Goal: Information Seeking & Learning: Learn about a topic

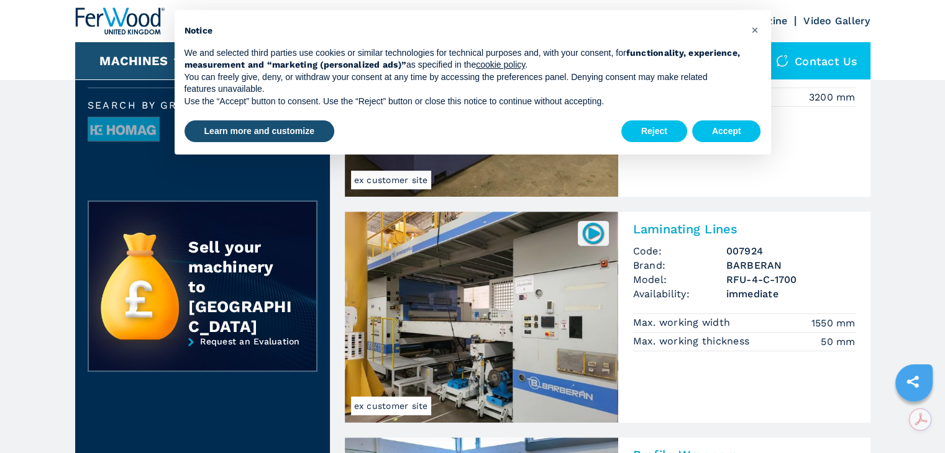
scroll to position [435, 0]
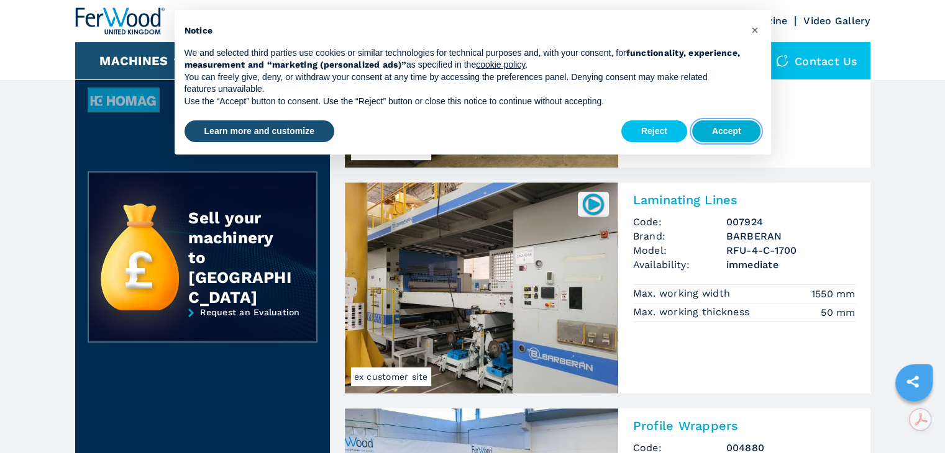
click at [715, 130] on button "Accept" at bounding box center [726, 131] width 69 height 22
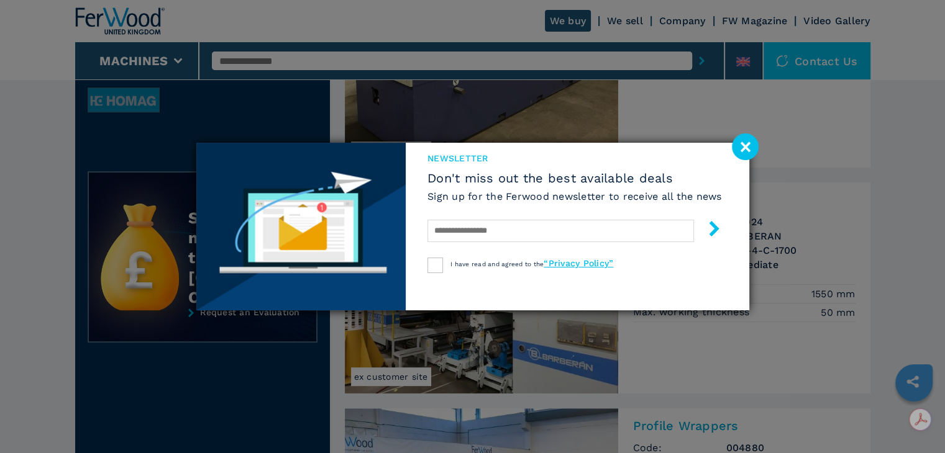
click at [753, 148] on image at bounding box center [745, 147] width 27 height 27
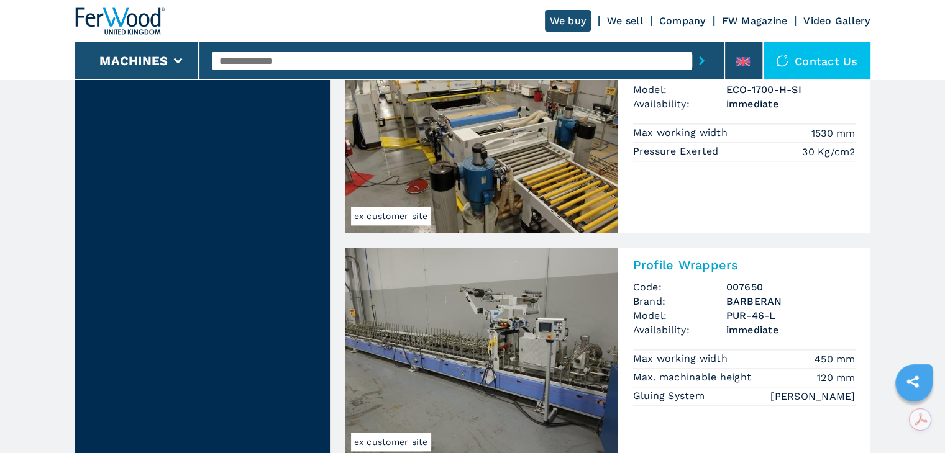
scroll to position [1121, 0]
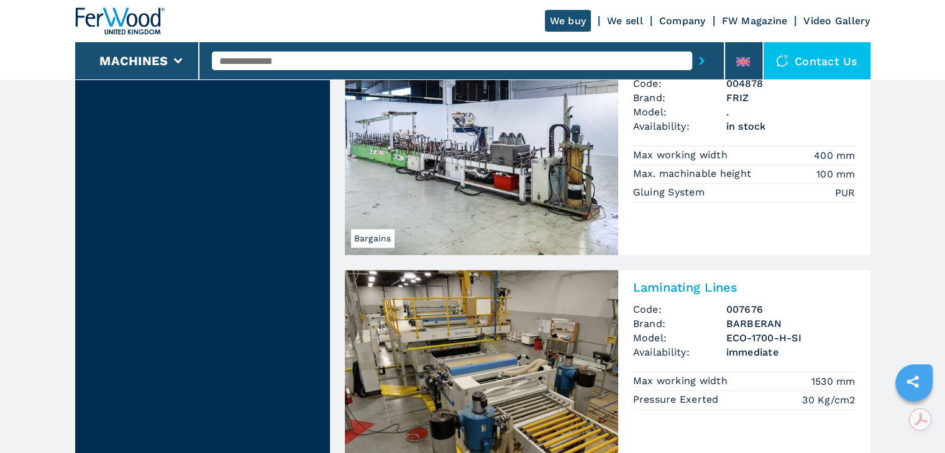
click at [517, 379] on img at bounding box center [481, 375] width 273 height 211
click at [659, 291] on h2 "Laminating Lines" at bounding box center [744, 287] width 222 height 15
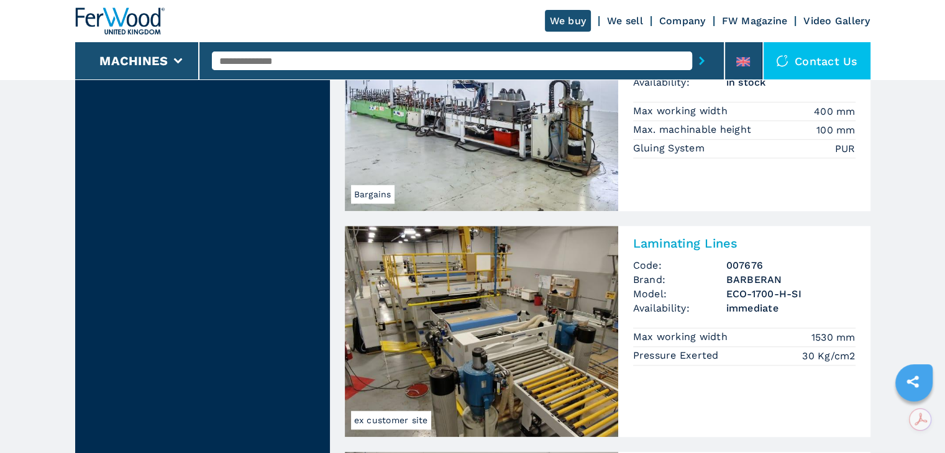
scroll to position [1237, 0]
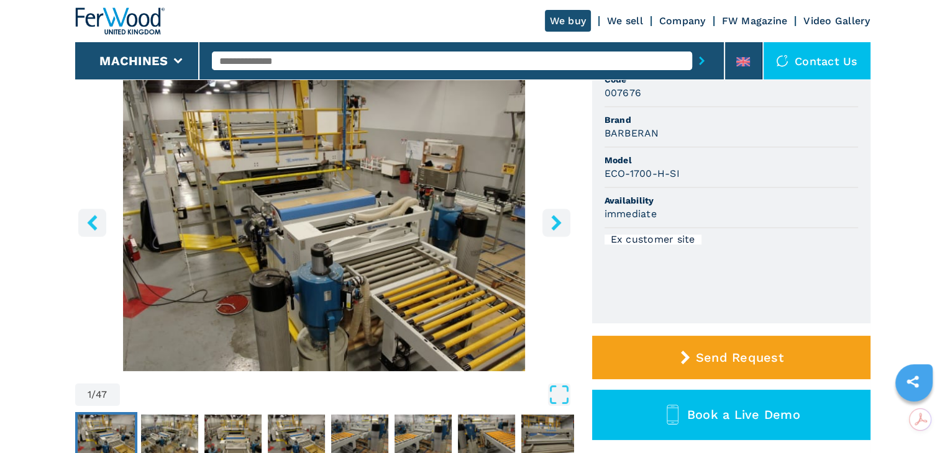
scroll to position [124, 0]
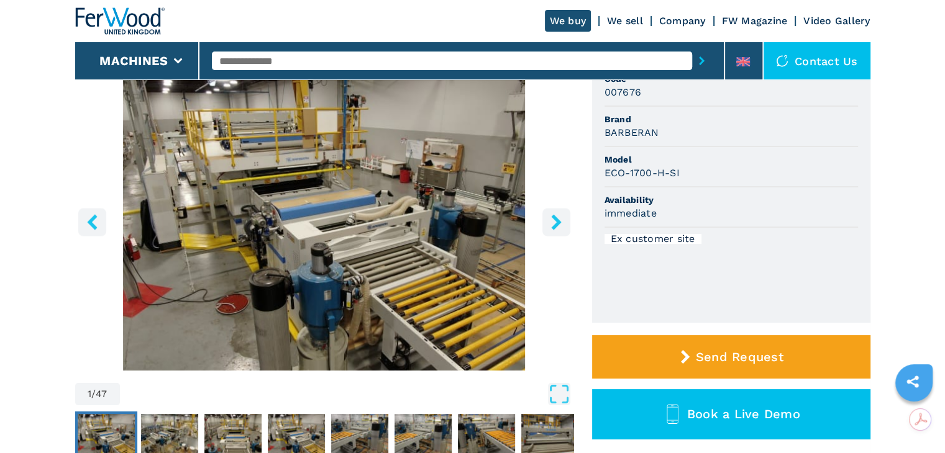
click at [555, 221] on icon "right-button" at bounding box center [556, 222] width 10 height 16
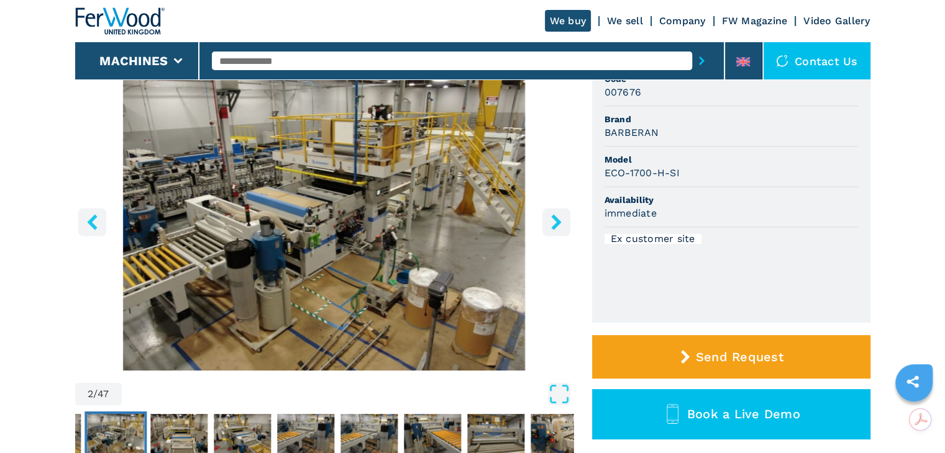
click at [547, 219] on button "right-button" at bounding box center [556, 222] width 28 height 28
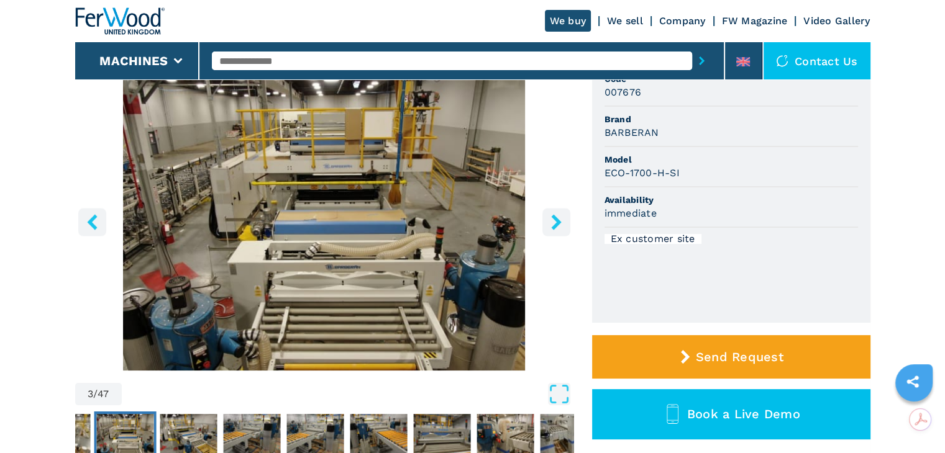
click at [545, 216] on button "right-button" at bounding box center [556, 222] width 28 height 28
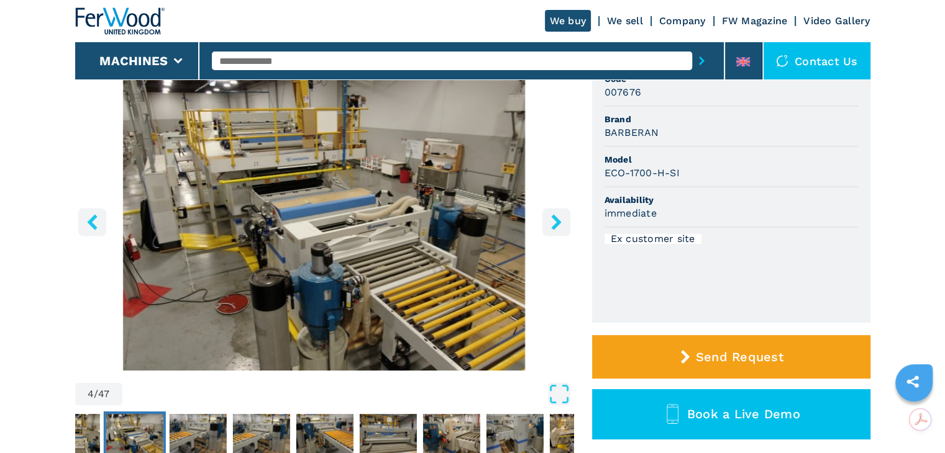
click at [554, 220] on icon "right-button" at bounding box center [556, 222] width 16 height 16
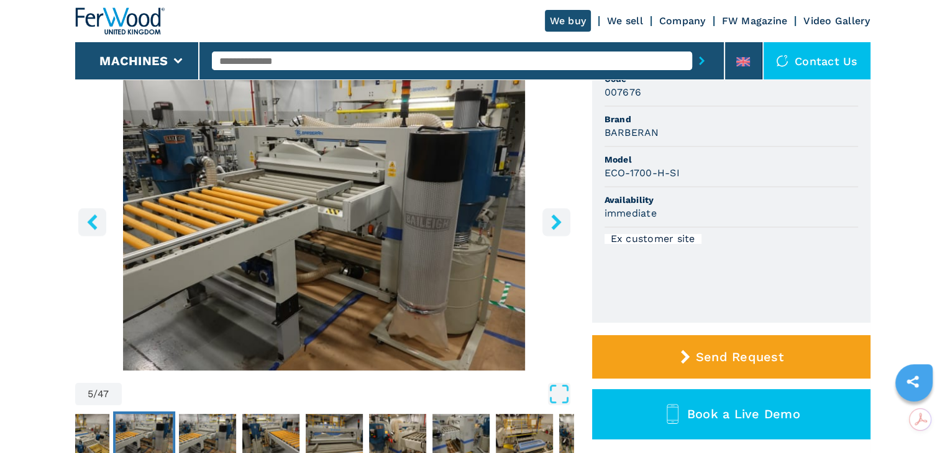
click at [554, 220] on icon "right-button" at bounding box center [556, 222] width 16 height 16
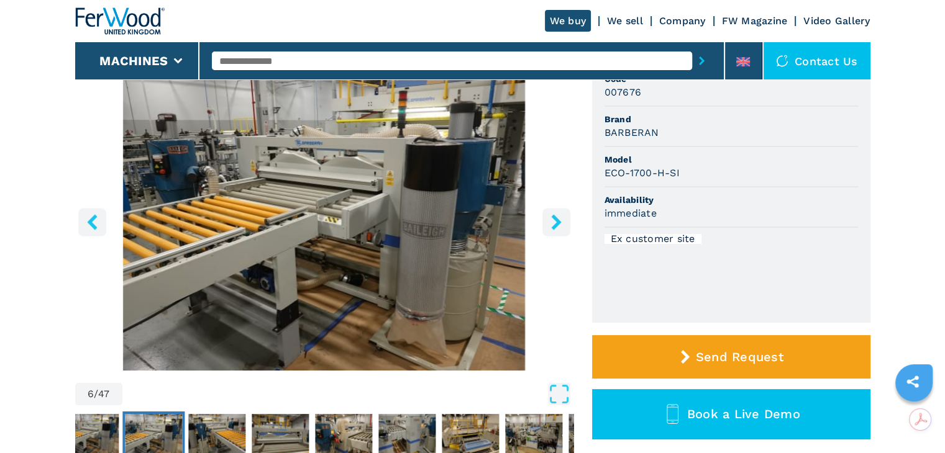
click at [554, 220] on icon "right-button" at bounding box center [556, 222] width 16 height 16
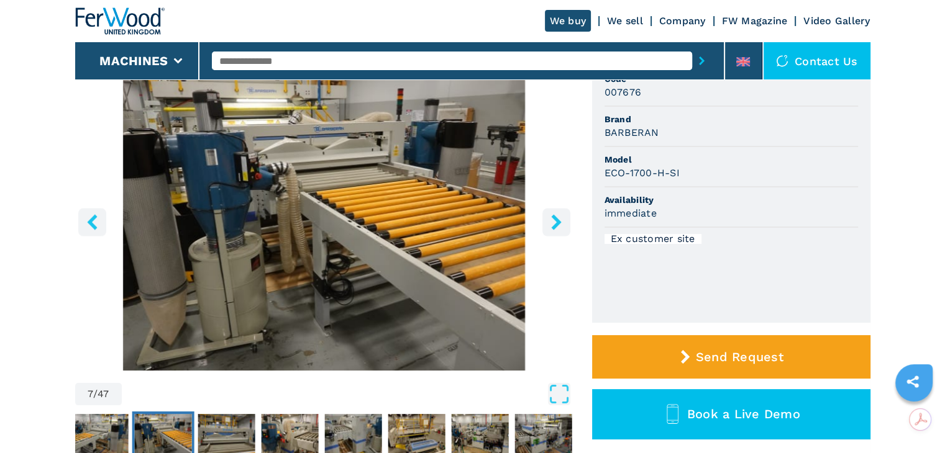
click at [553, 219] on icon "right-button" at bounding box center [556, 222] width 10 height 16
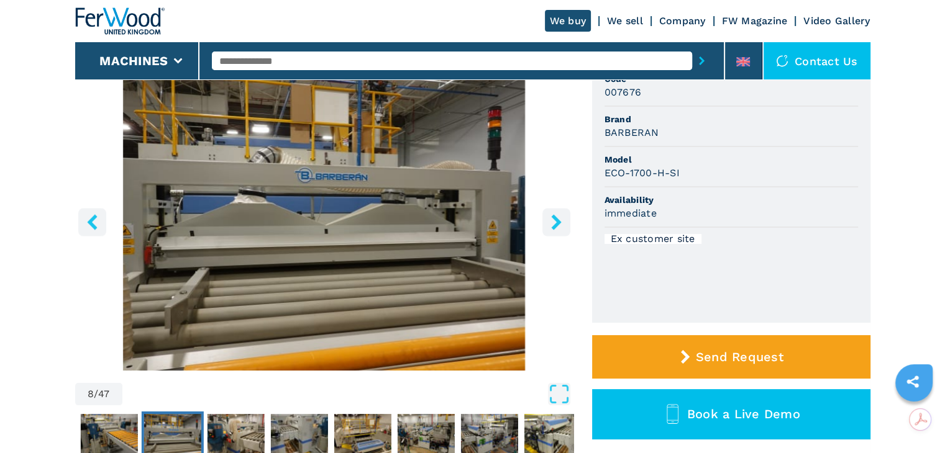
click at [548, 216] on icon "right-button" at bounding box center [556, 222] width 16 height 16
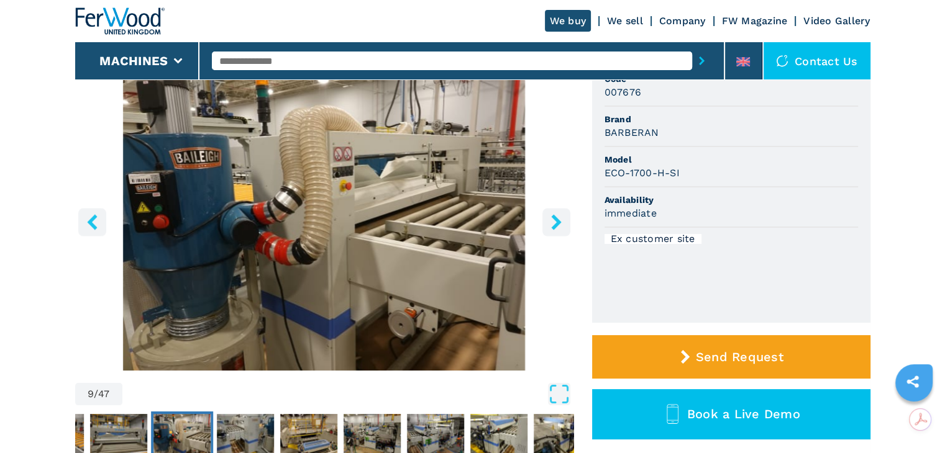
click at [548, 216] on icon "right-button" at bounding box center [556, 222] width 16 height 16
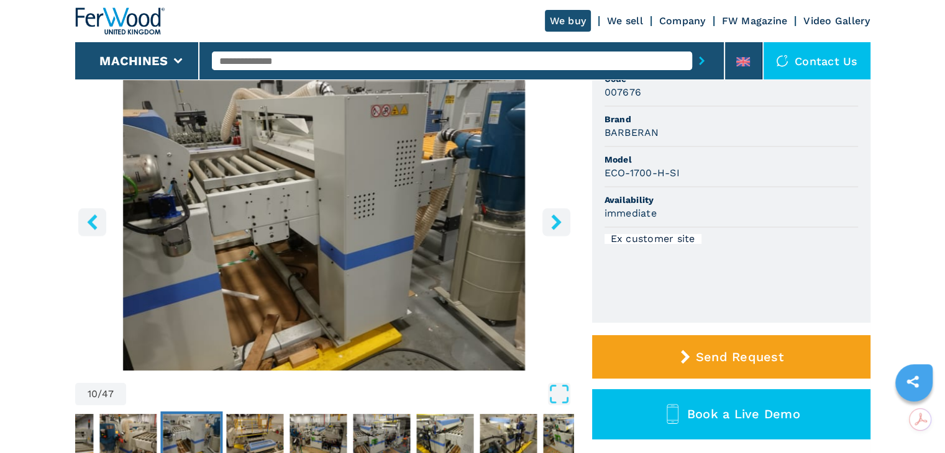
click at [548, 213] on button "right-button" at bounding box center [556, 222] width 28 height 28
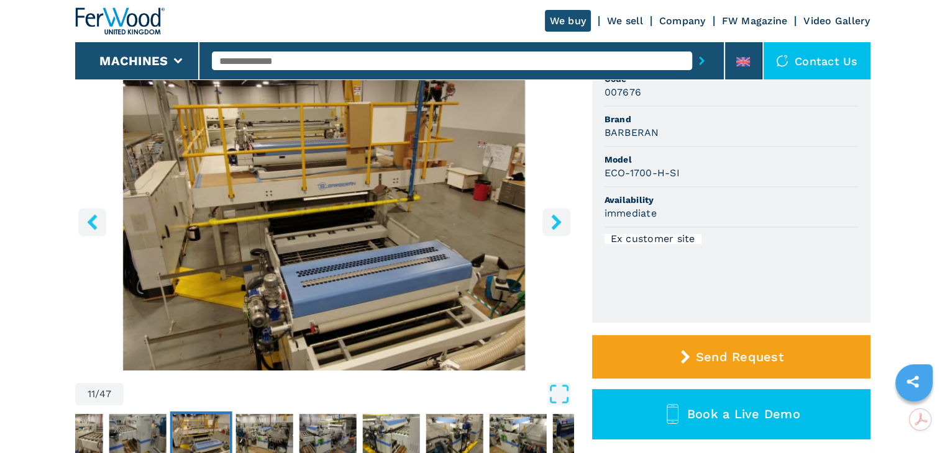
click at [548, 212] on button "right-button" at bounding box center [556, 222] width 28 height 28
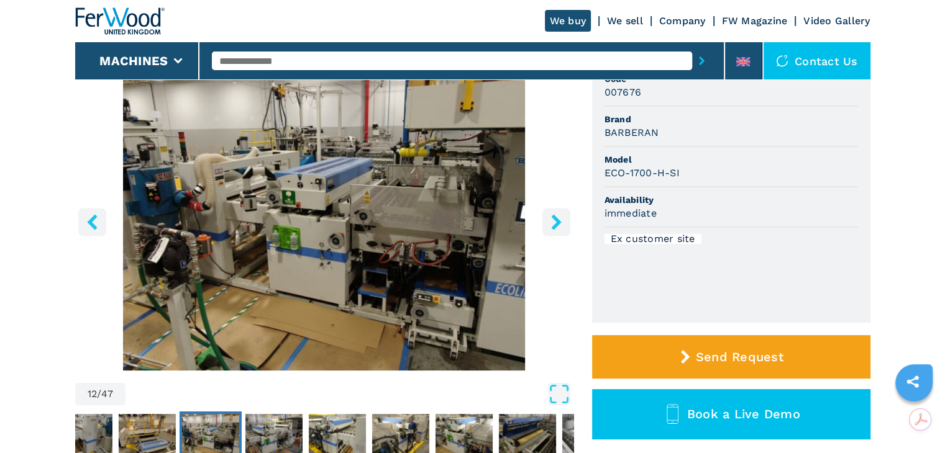
click at [548, 212] on button "right-button" at bounding box center [556, 222] width 28 height 28
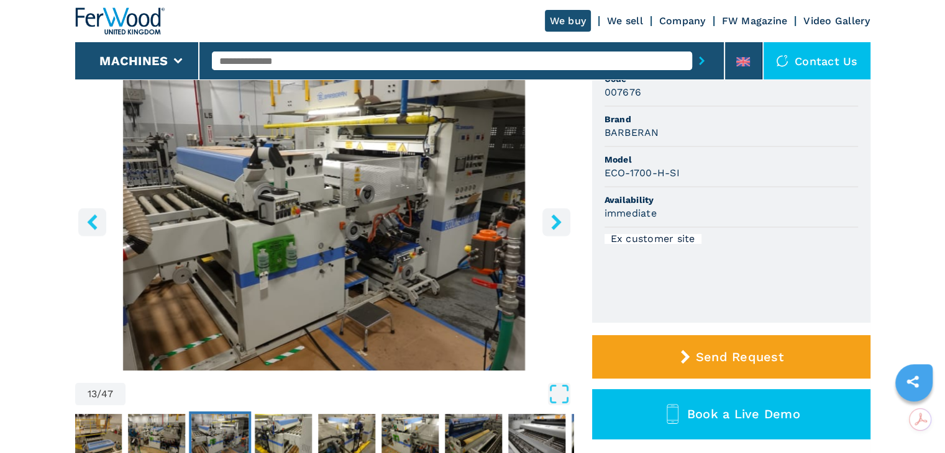
click at [548, 212] on button "right-button" at bounding box center [556, 222] width 28 height 28
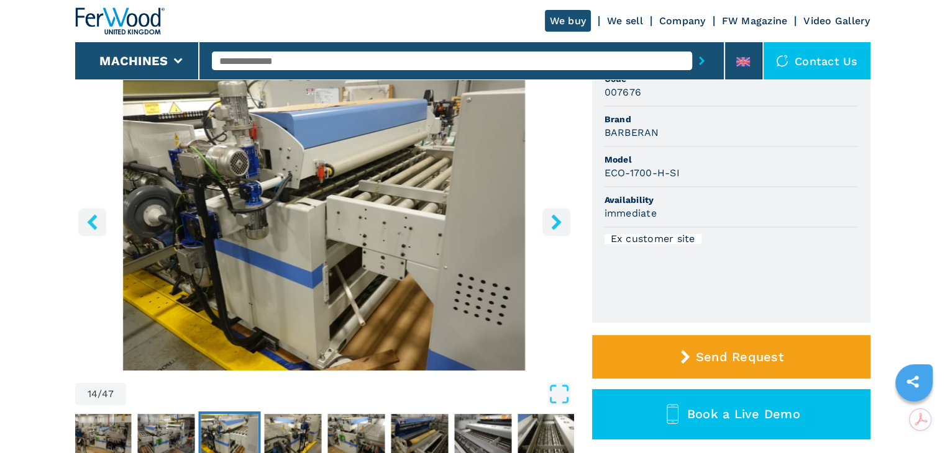
click at [548, 212] on button "right-button" at bounding box center [556, 222] width 28 height 28
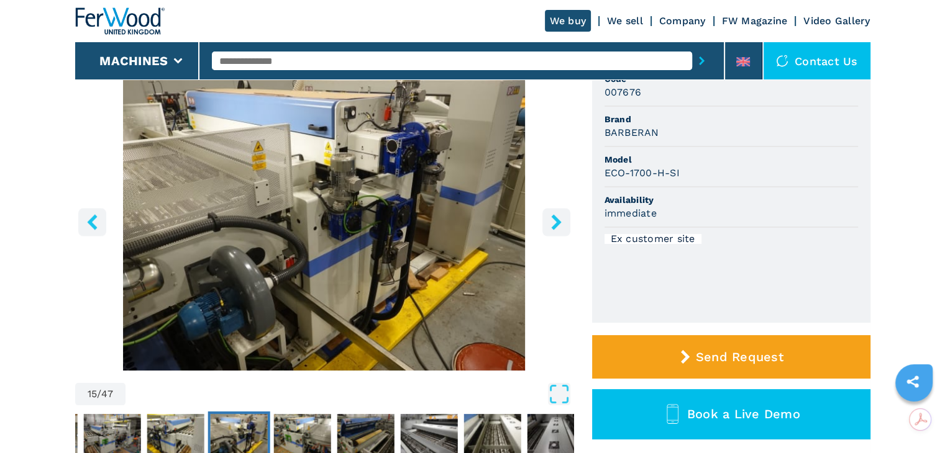
click at [548, 212] on button "right-button" at bounding box center [556, 222] width 28 height 28
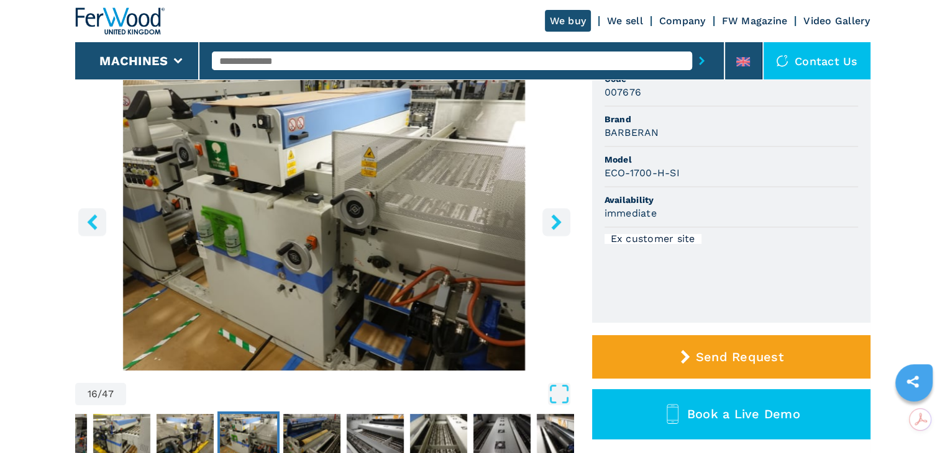
click at [548, 211] on button "right-button" at bounding box center [556, 222] width 28 height 28
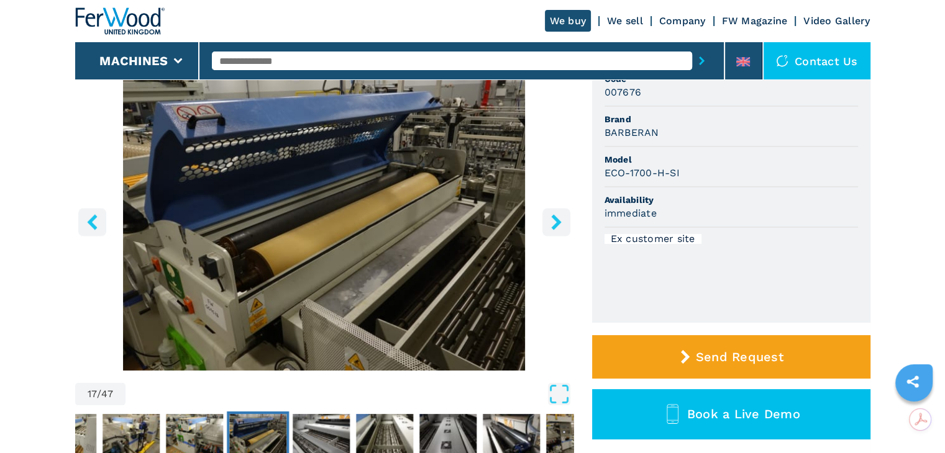
click at [558, 216] on icon "right-button" at bounding box center [556, 222] width 16 height 16
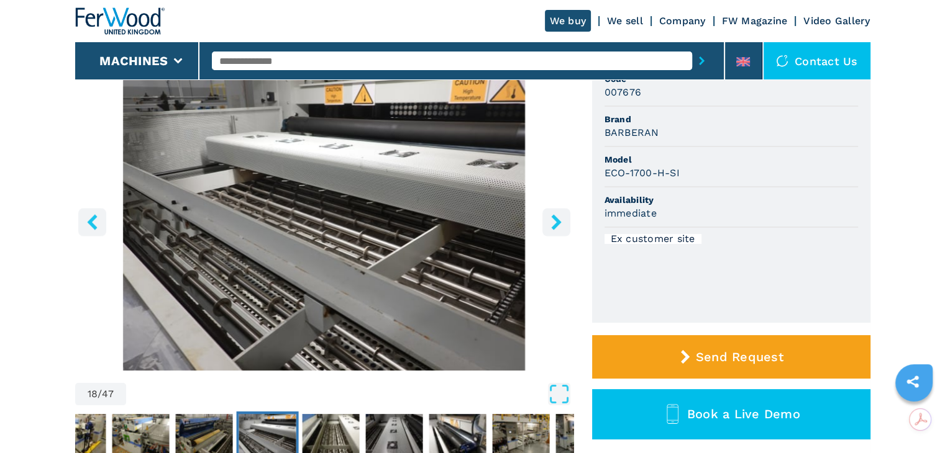
click at [560, 222] on icon "right-button" at bounding box center [556, 222] width 10 height 16
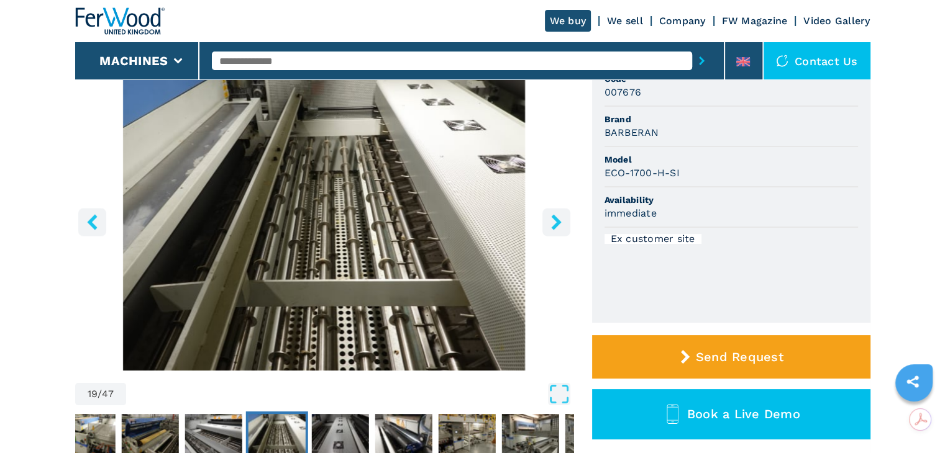
click at [560, 222] on icon "right-button" at bounding box center [556, 222] width 10 height 16
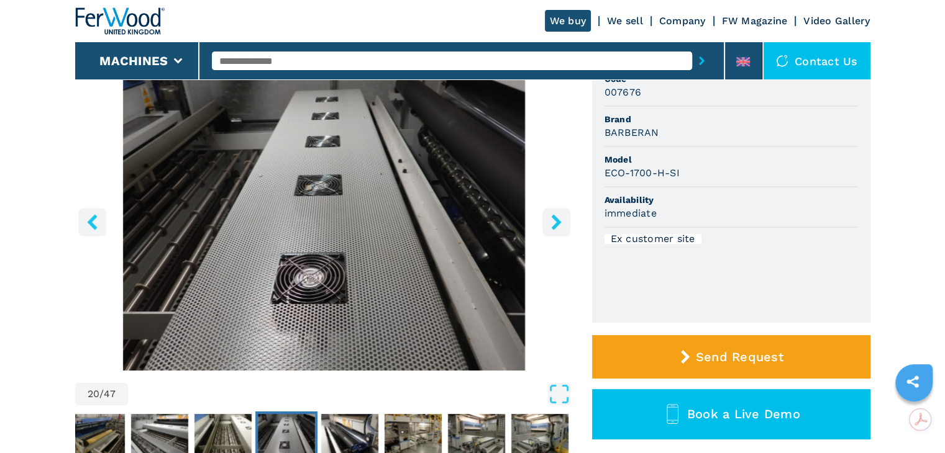
click at [560, 222] on icon "right-button" at bounding box center [556, 222] width 10 height 16
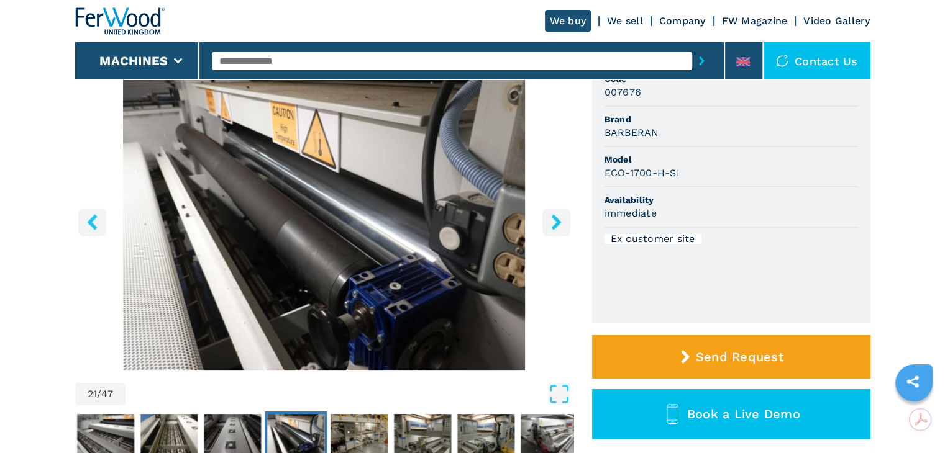
click at [560, 222] on icon "right-button" at bounding box center [556, 222] width 10 height 16
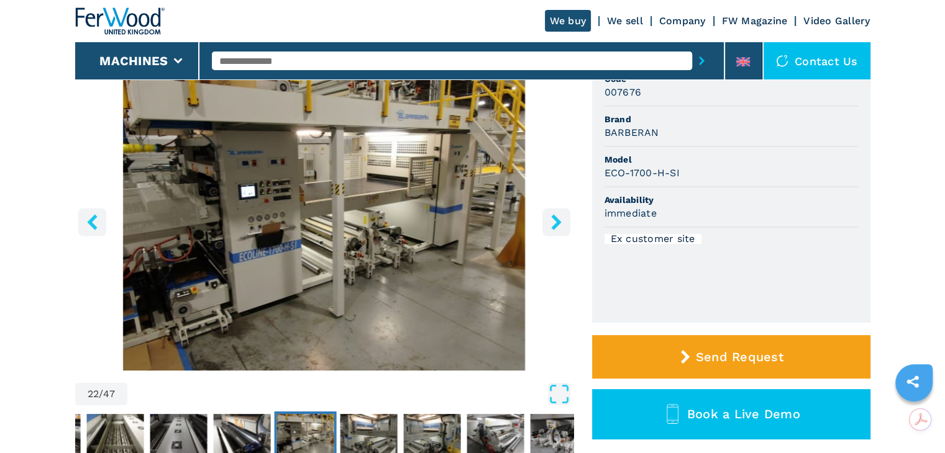
click at [560, 222] on icon "right-button" at bounding box center [556, 222] width 10 height 16
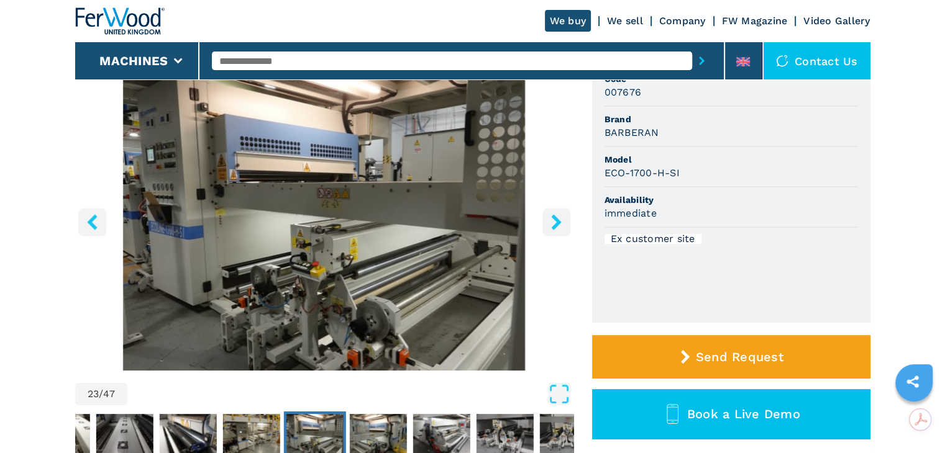
click at [560, 223] on icon "right-button" at bounding box center [556, 222] width 16 height 16
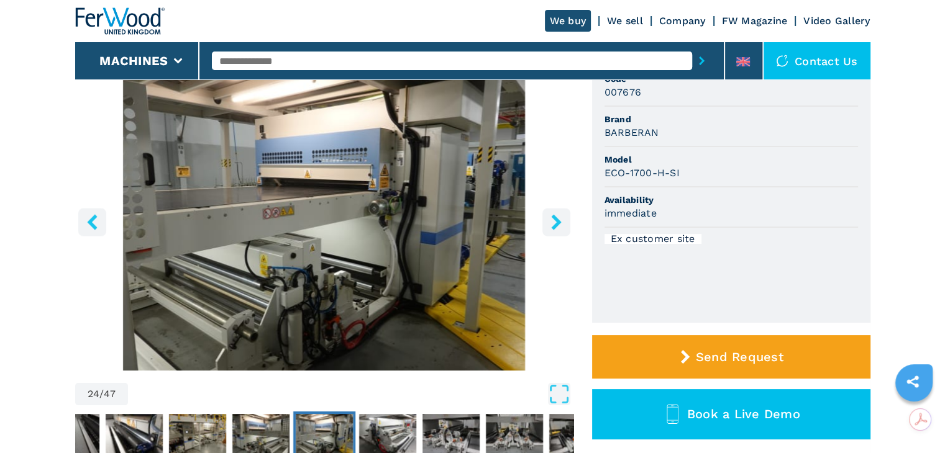
click at [560, 223] on icon "right-button" at bounding box center [556, 222] width 16 height 16
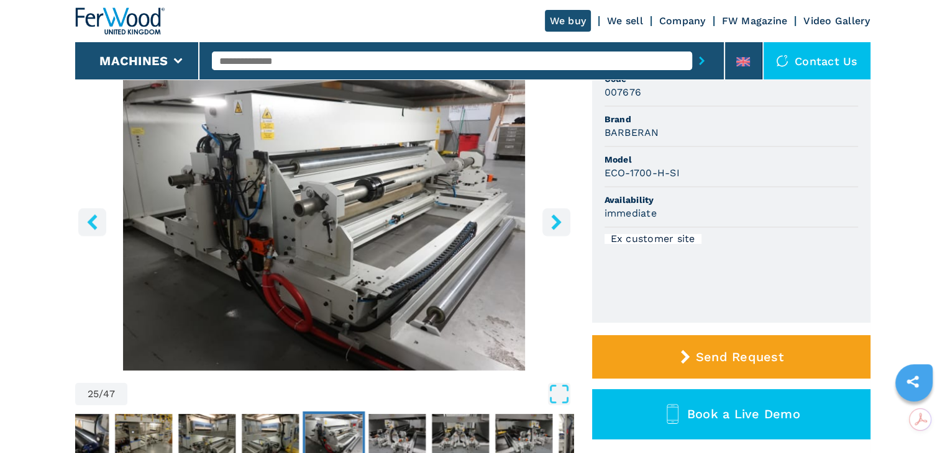
click at [548, 230] on button "right-button" at bounding box center [556, 222] width 28 height 28
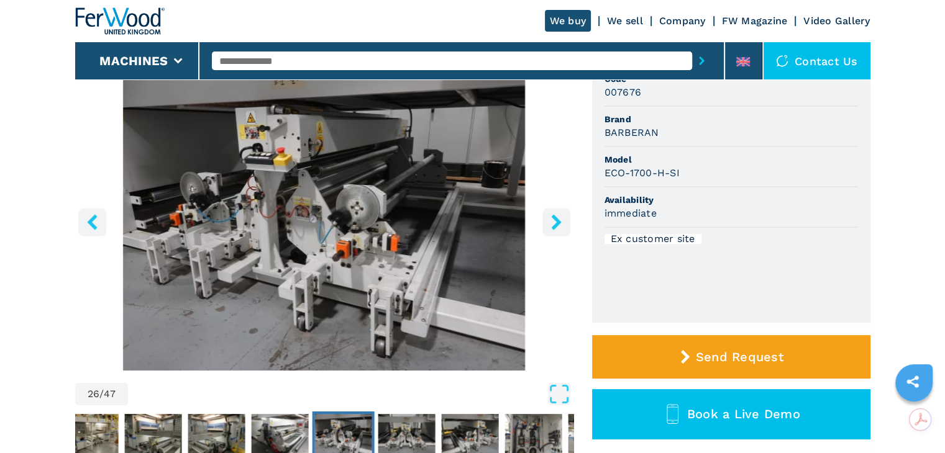
click at [545, 233] on button "right-button" at bounding box center [556, 222] width 28 height 28
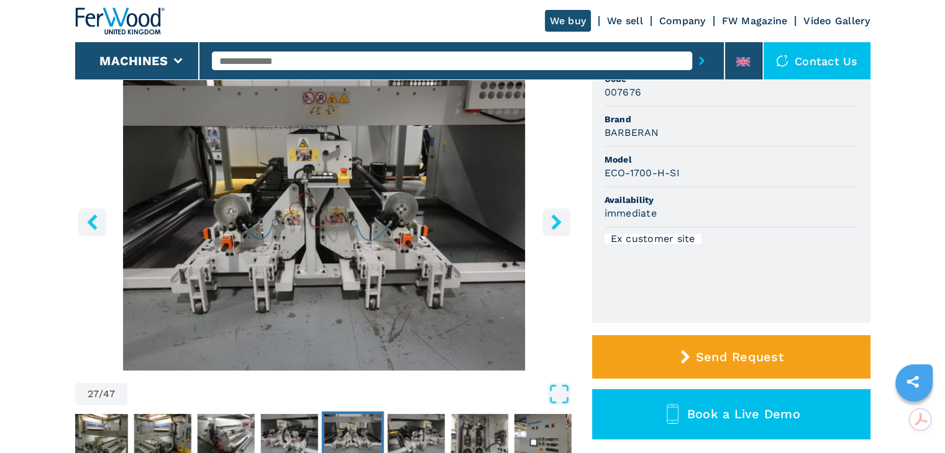
click at [544, 237] on img "Go to Slide 27" at bounding box center [324, 220] width 498 height 301
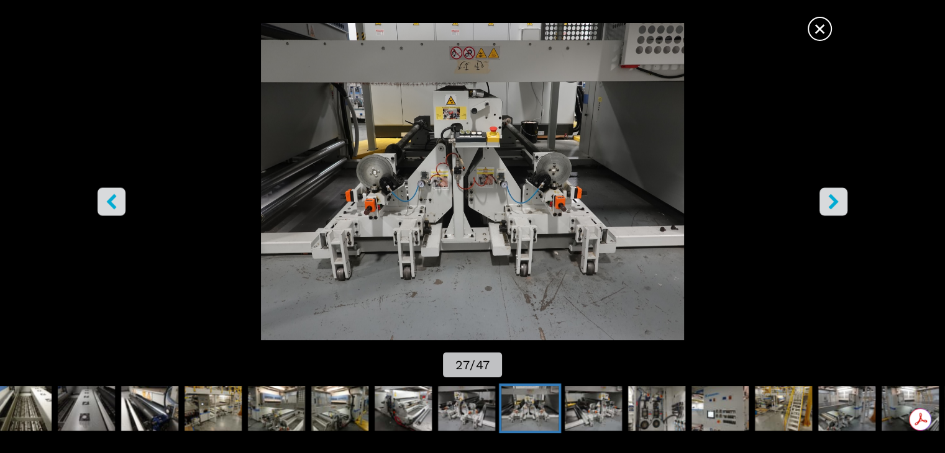
click at [835, 199] on icon "right-button" at bounding box center [833, 202] width 10 height 16
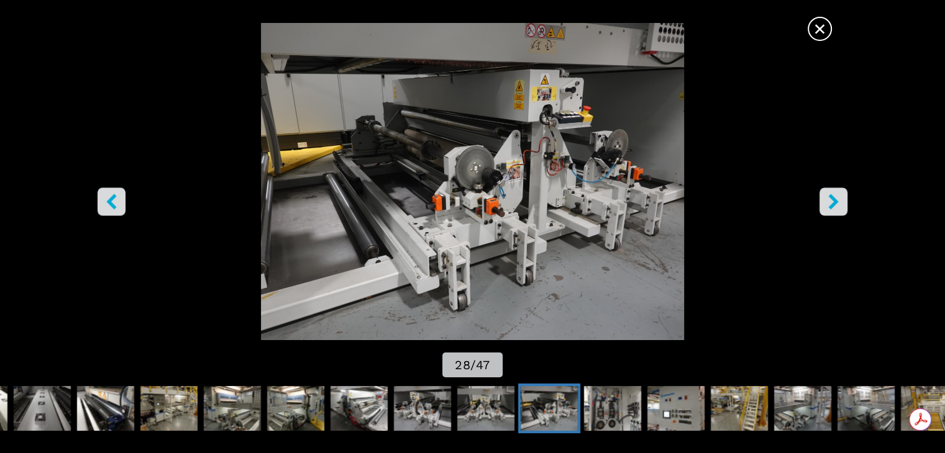
click at [847, 204] on img "Go to Slide 28" at bounding box center [472, 181] width 850 height 317
click at [838, 202] on icon "right-button" at bounding box center [833, 202] width 16 height 16
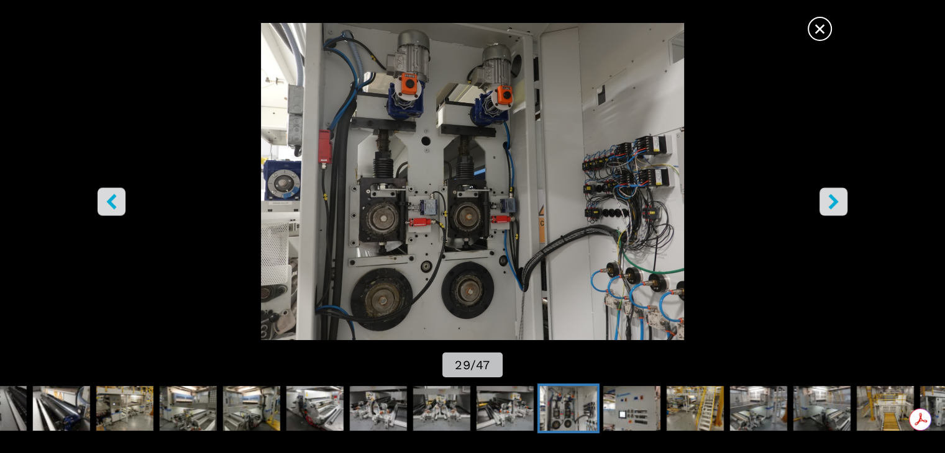
click at [827, 30] on span "×" at bounding box center [820, 27] width 22 height 22
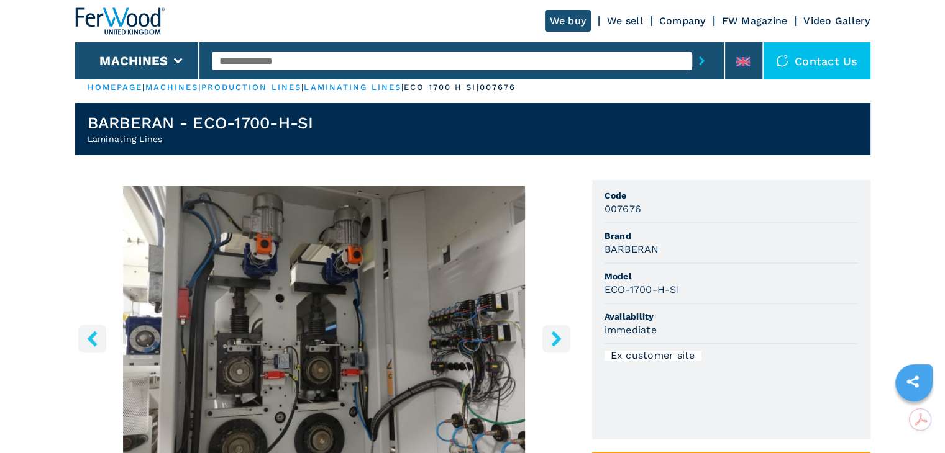
scroll to position [0, 0]
